Goal: Transaction & Acquisition: Obtain resource

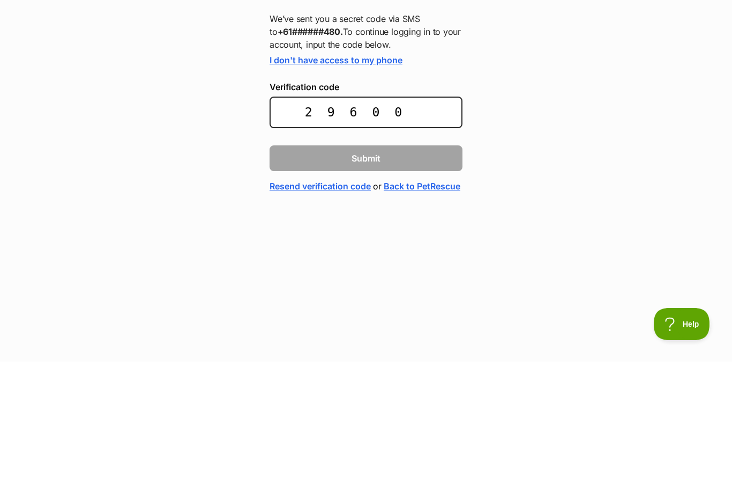
type input "296009"
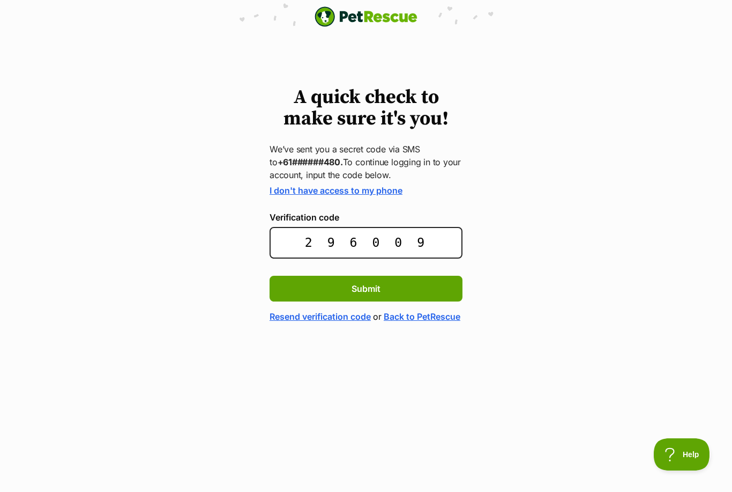
click at [373, 280] on button "Submit" at bounding box center [366, 289] width 193 height 26
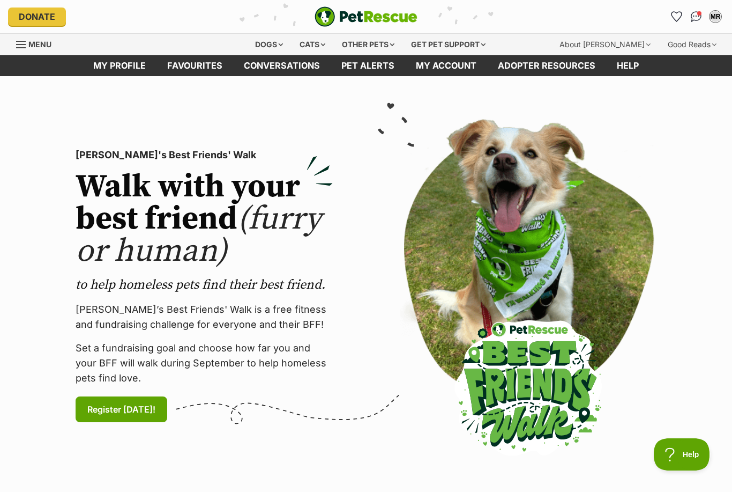
click at [266, 49] on div "Dogs" at bounding box center [269, 44] width 43 height 21
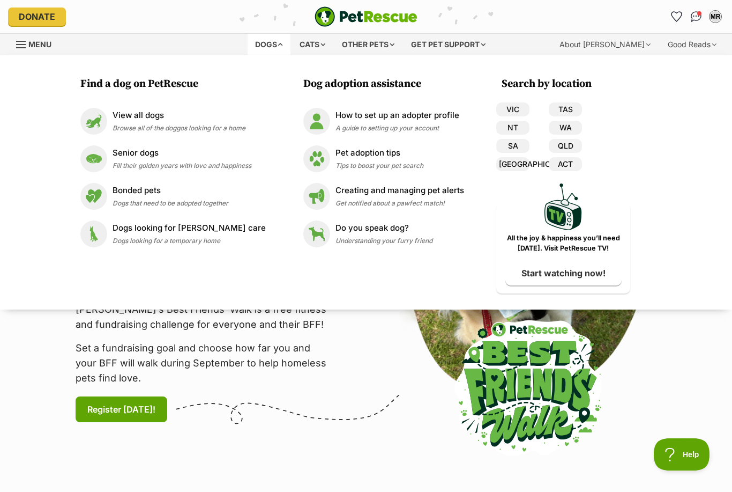
click at [504, 113] on link "VIC" at bounding box center [512, 109] width 33 height 14
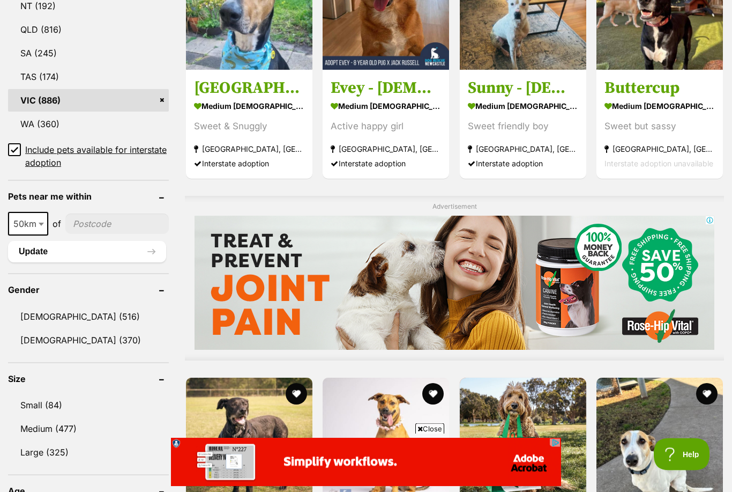
scroll to position [653, 0]
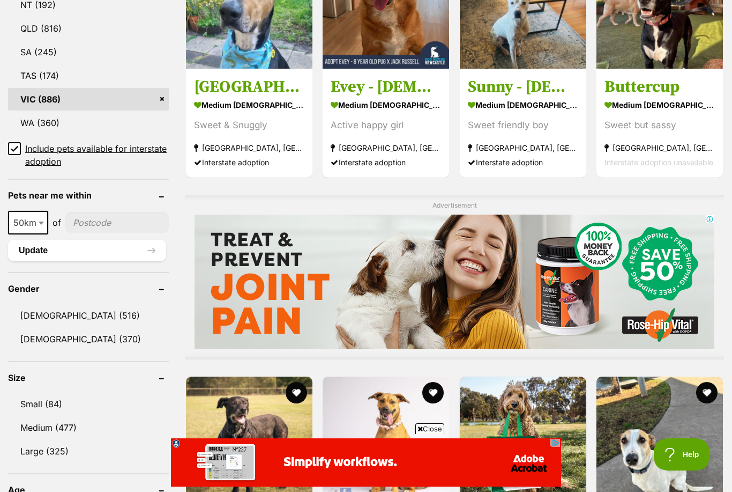
click at [47, 340] on link "[DEMOGRAPHIC_DATA] (370)" at bounding box center [88, 339] width 161 height 23
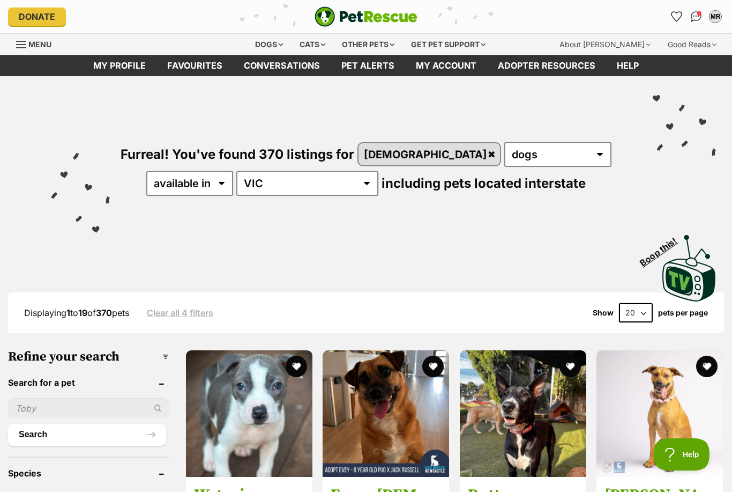
click at [646, 317] on select "20 40 60" at bounding box center [636, 312] width 34 height 19
select select "60"
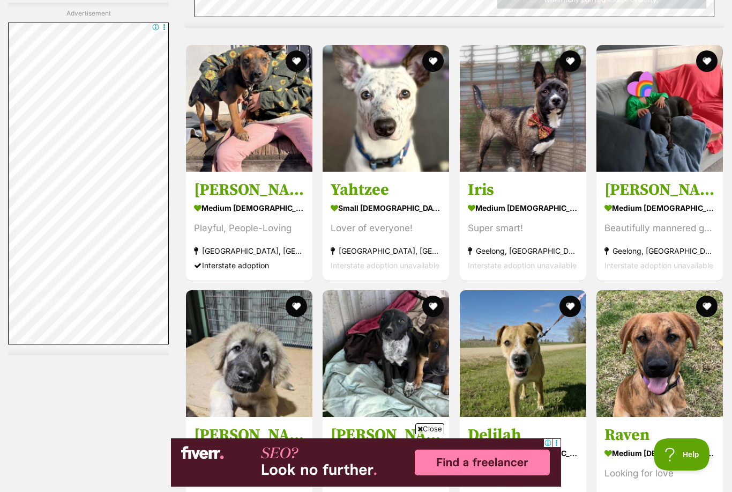
click at [430, 66] on button "favourite" at bounding box center [433, 60] width 21 height 21
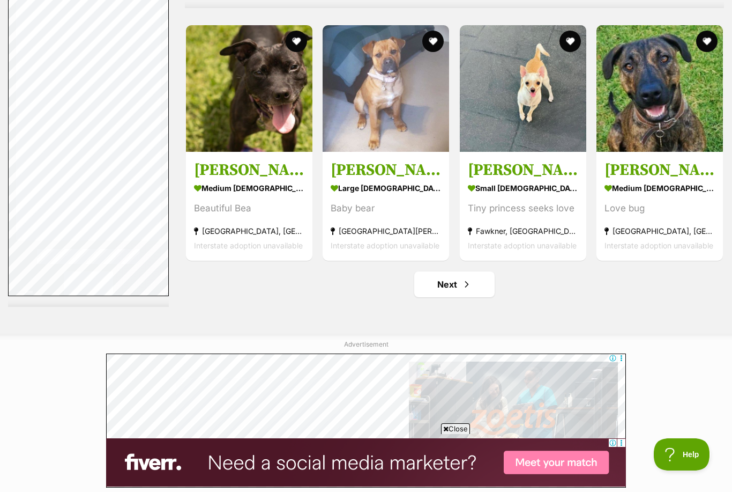
click at [468, 282] on span "Next page" at bounding box center [467, 284] width 11 height 13
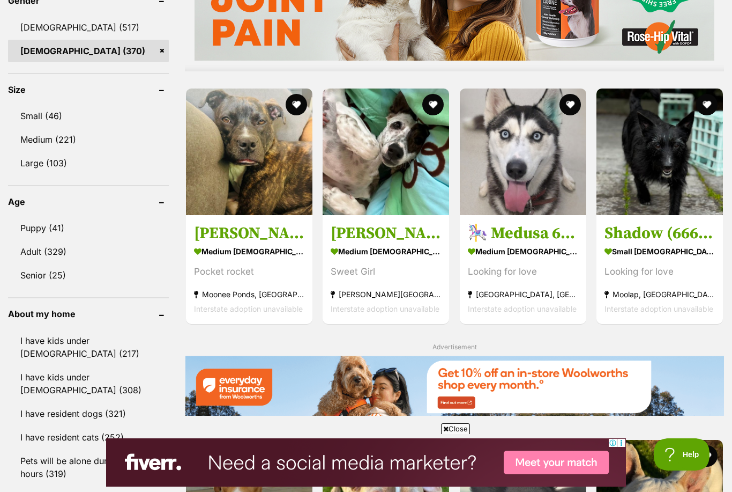
scroll to position [940, 0]
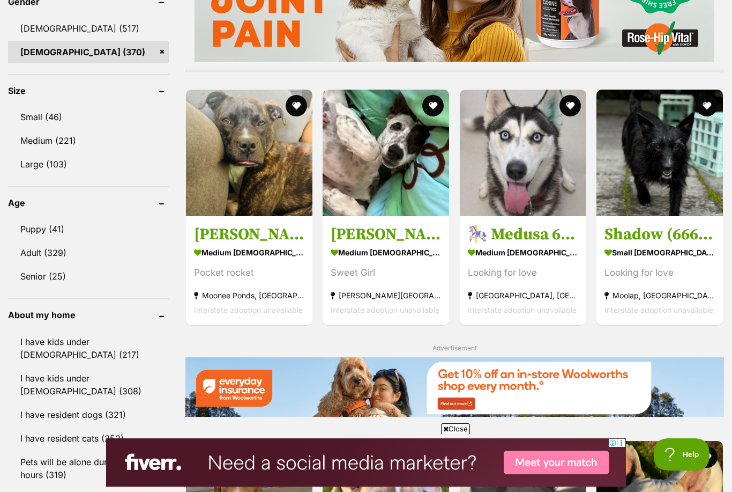
click at [388, 185] on img at bounding box center [386, 153] width 127 height 127
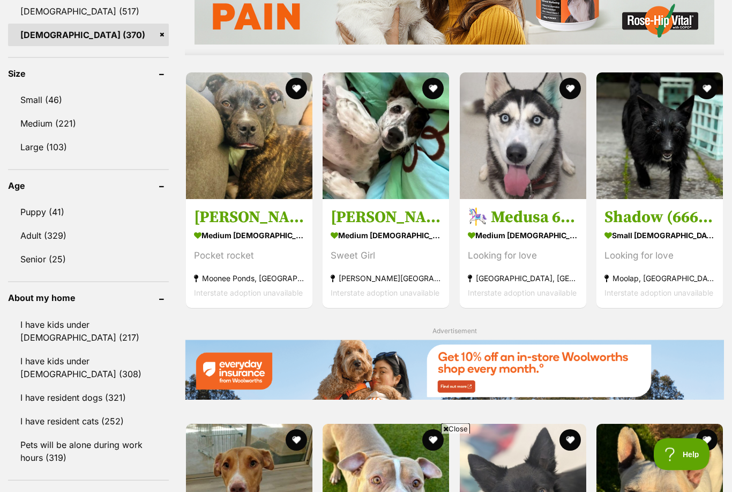
scroll to position [957, 0]
click at [659, 154] on img at bounding box center [660, 135] width 127 height 127
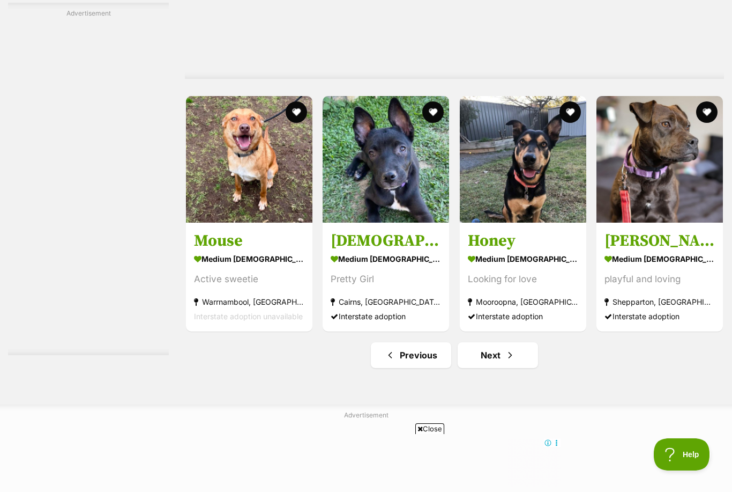
scroll to position [5302, 0]
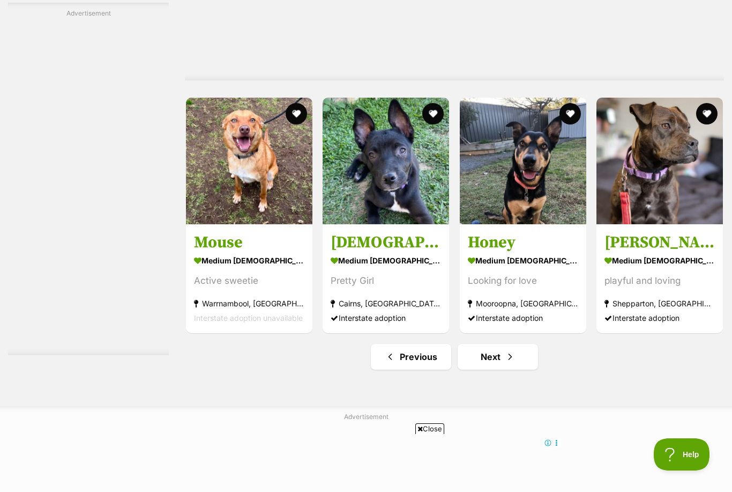
click at [490, 361] on link "Next" at bounding box center [498, 357] width 80 height 26
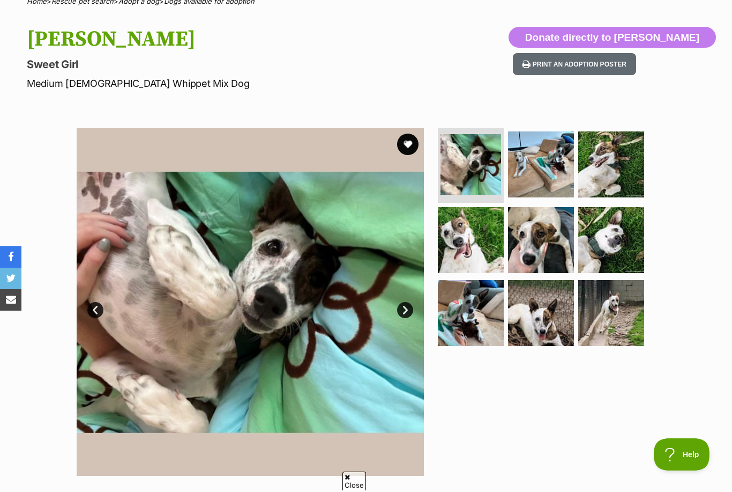
click at [413, 300] on img at bounding box center [250, 301] width 347 height 347
click at [404, 308] on link "Next" at bounding box center [405, 310] width 16 height 16
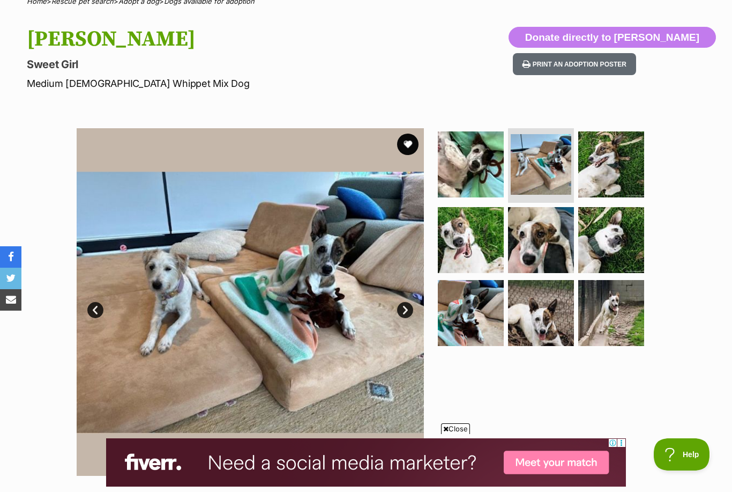
click at [405, 307] on link "Next" at bounding box center [405, 310] width 16 height 16
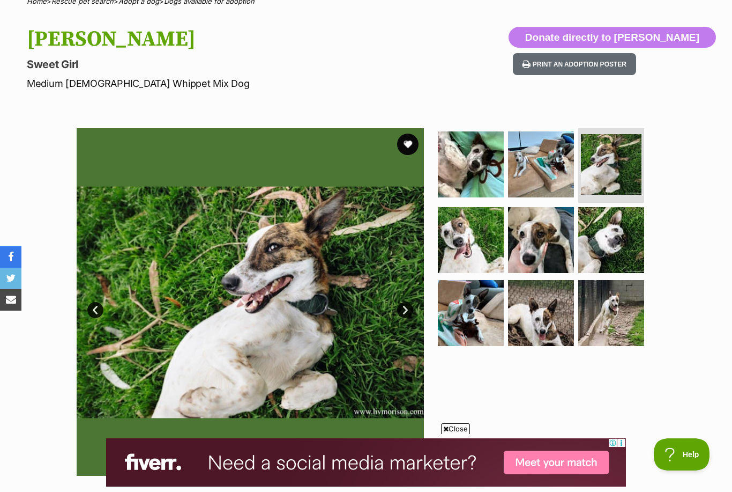
click at [404, 307] on link "Next" at bounding box center [405, 310] width 16 height 16
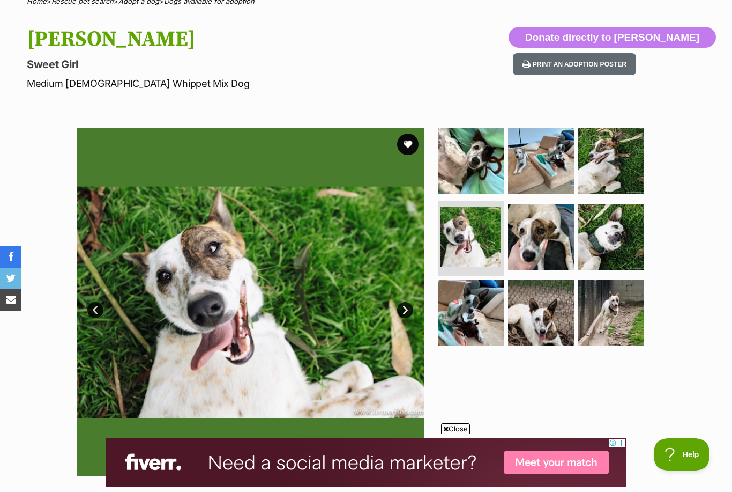
click at [405, 310] on link "Next" at bounding box center [405, 310] width 16 height 16
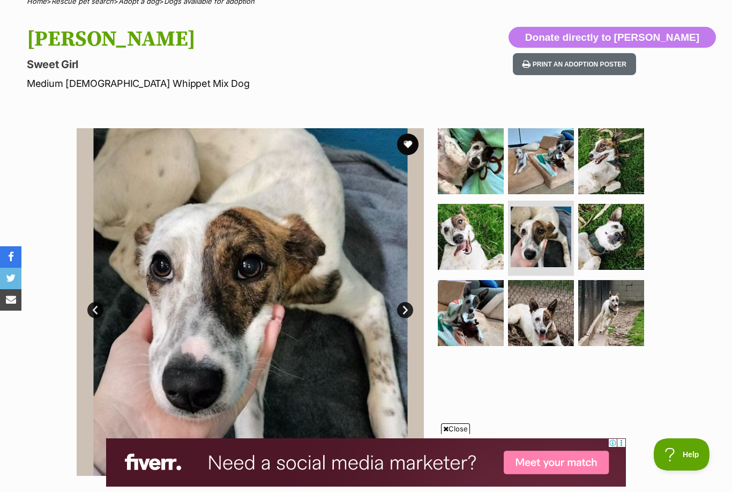
click at [406, 310] on link "Next" at bounding box center [405, 310] width 16 height 16
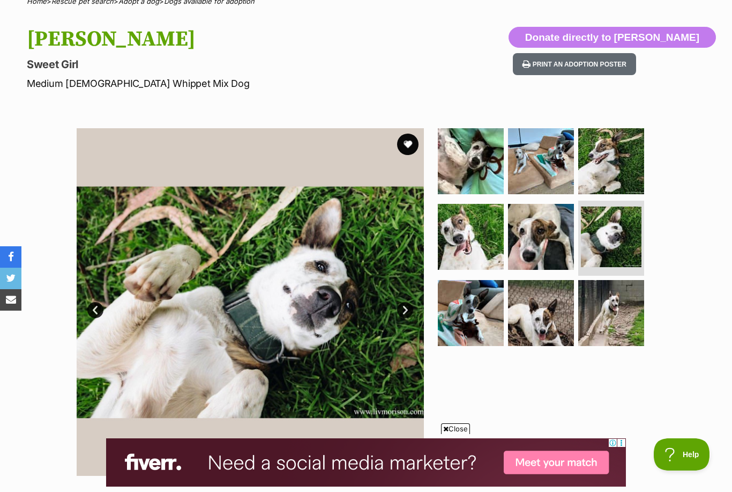
click at [405, 302] on link "Next" at bounding box center [405, 310] width 16 height 16
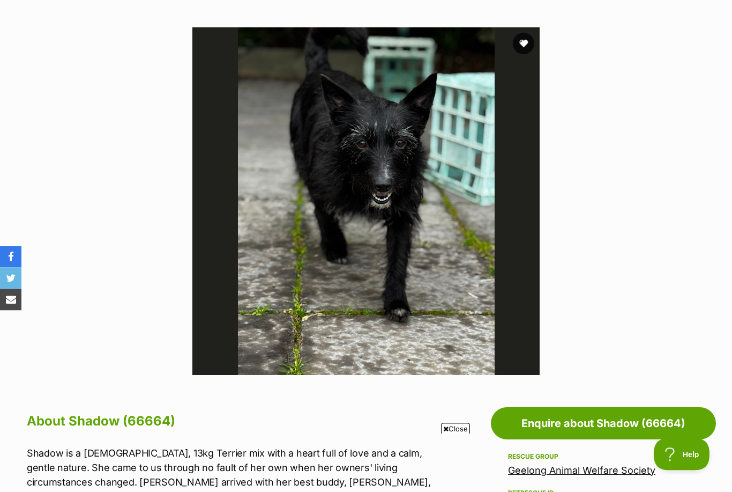
scroll to position [170, 0]
